Goal: Task Accomplishment & Management: Complete application form

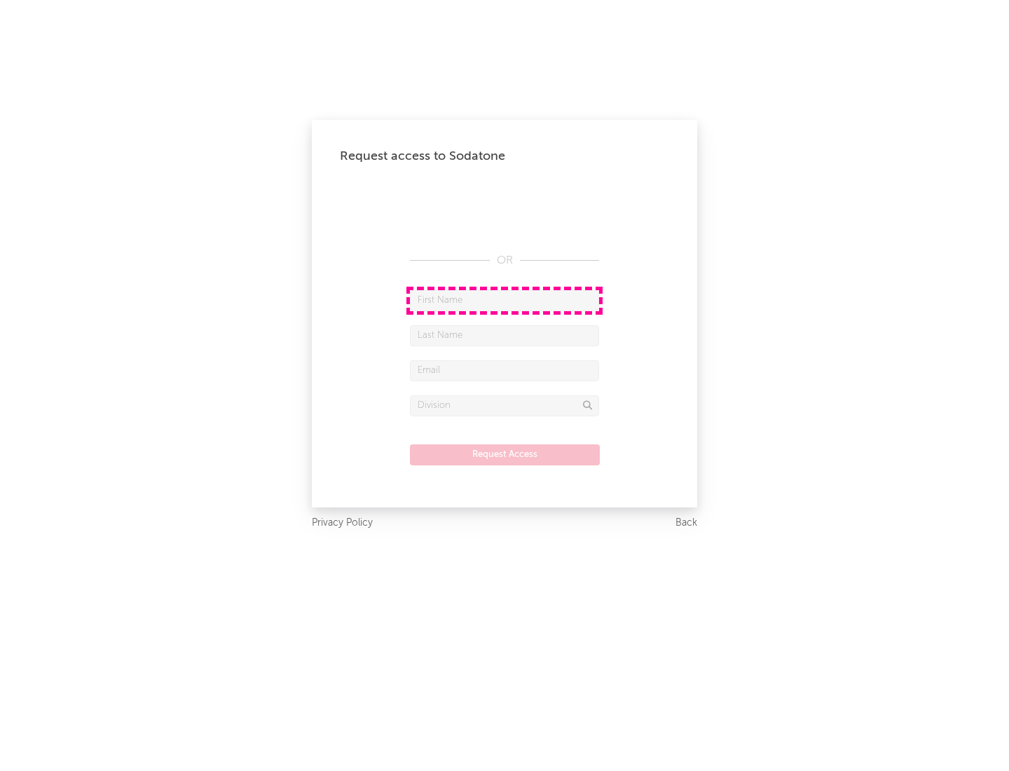
click at [505, 300] on input "text" at bounding box center [504, 300] width 189 height 21
type input "[PERSON_NAME]"
click at [505, 335] on input "text" at bounding box center [504, 335] width 189 height 21
type input "[PERSON_NAME]"
click at [505, 370] on input "text" at bounding box center [504, 370] width 189 height 21
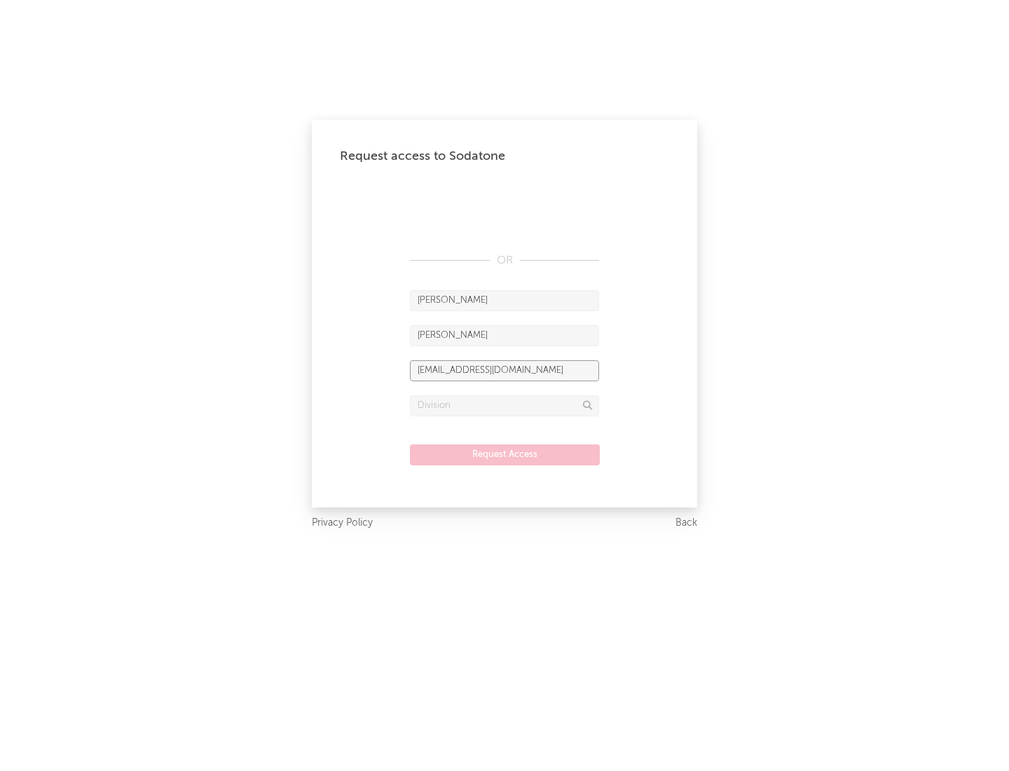
type input "[EMAIL_ADDRESS][DOMAIN_NAME]"
click at [505, 405] on input "text" at bounding box center [504, 405] width 189 height 21
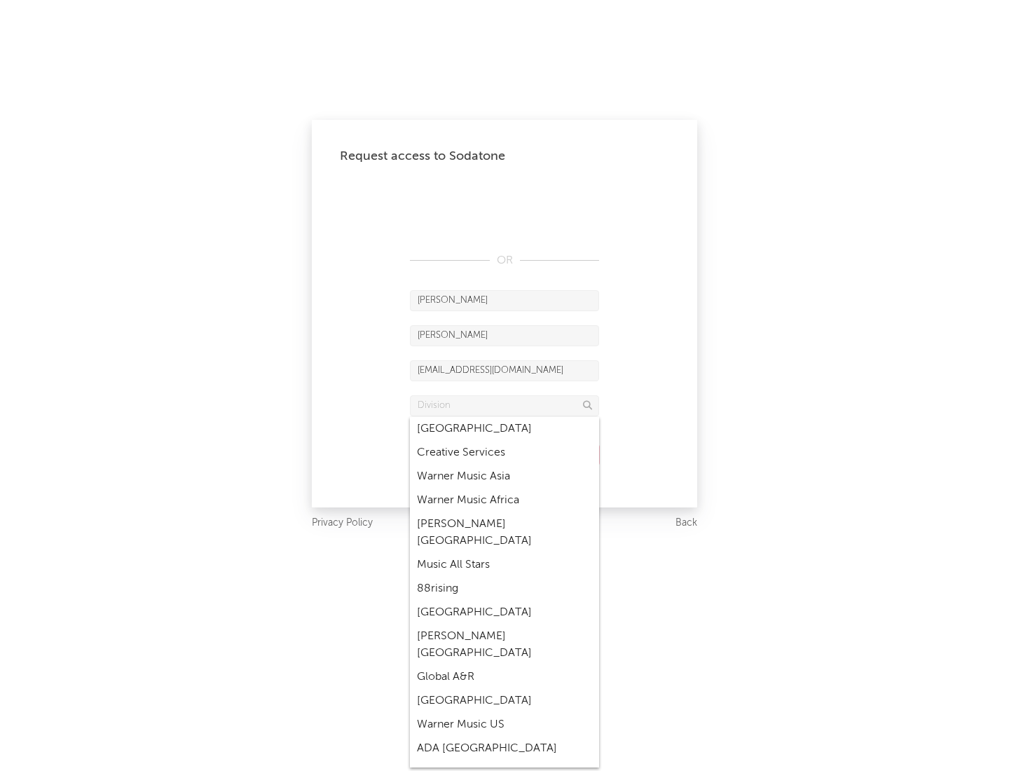
click at [505, 553] on div "Music All Stars" at bounding box center [504, 565] width 189 height 24
type input "Music All Stars"
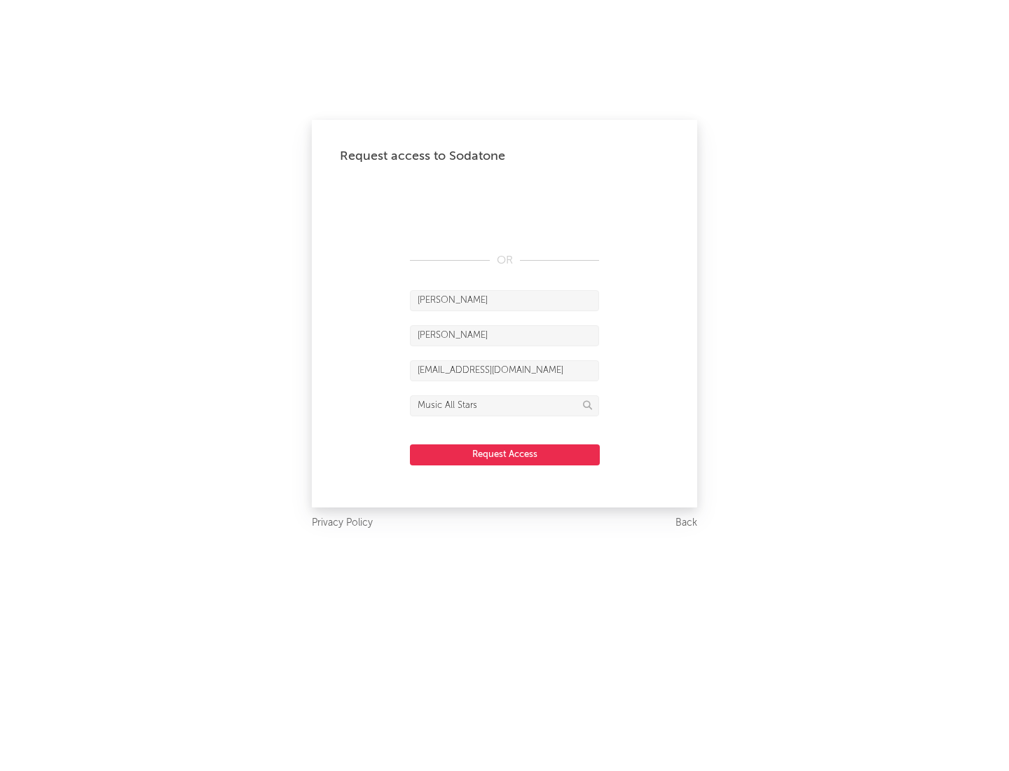
click at [505, 454] on button "Request Access" at bounding box center [505, 454] width 190 height 21
